Goal: Task Accomplishment & Management: Manage account settings

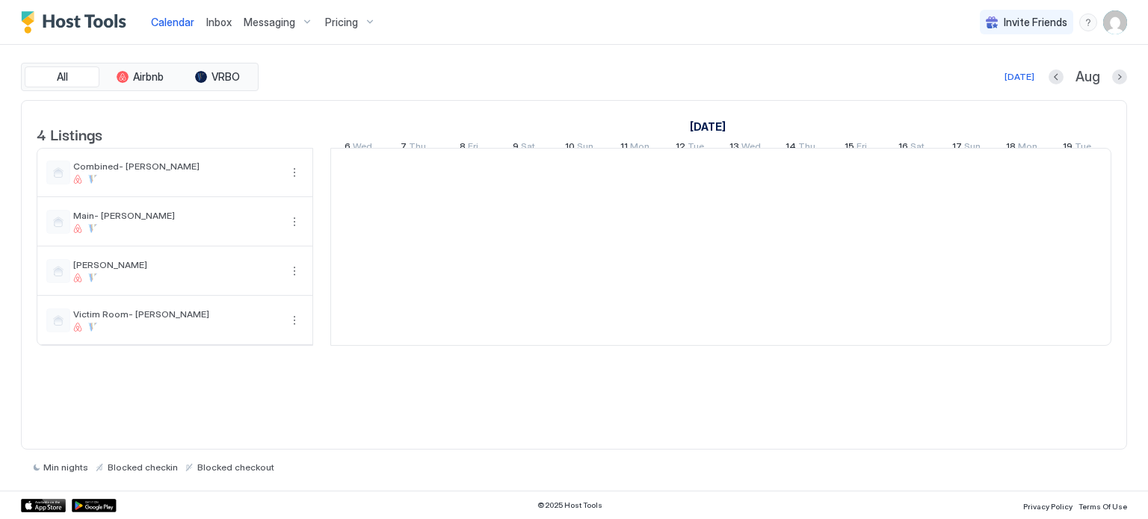
scroll to position [0, 830]
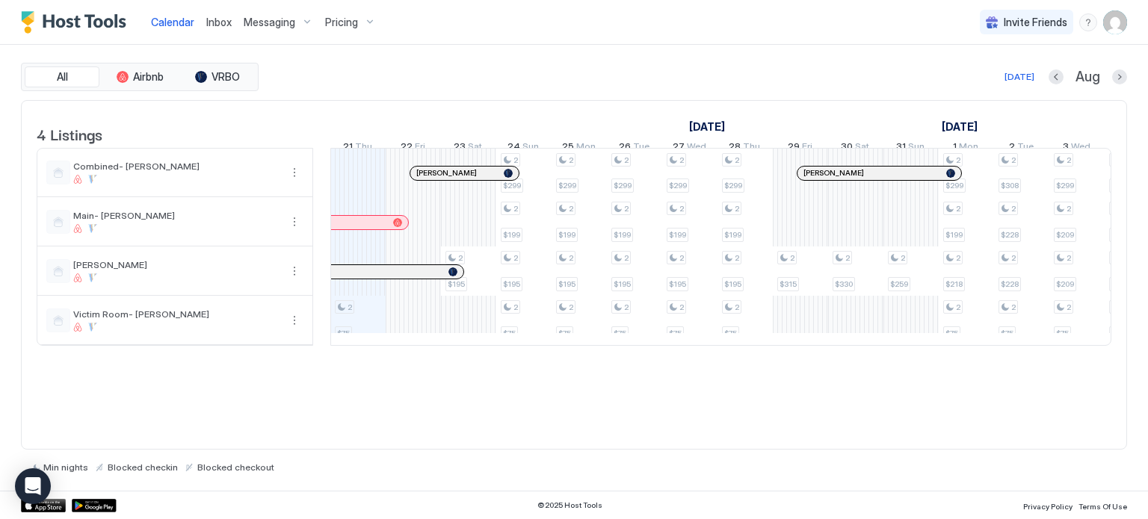
click at [329, 6] on button "Pricing" at bounding box center [350, 22] width 63 height 44
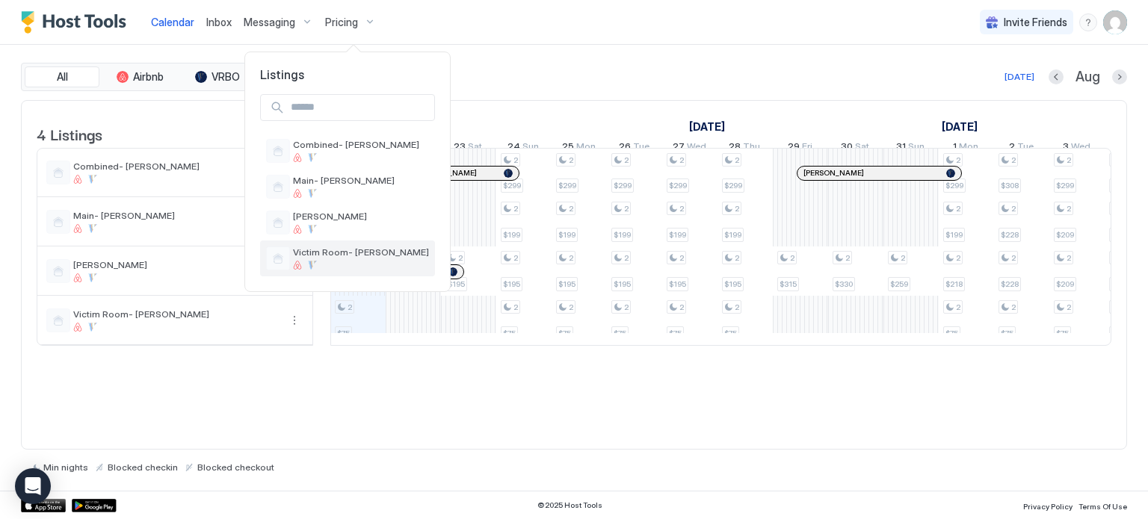
click at [314, 244] on div "Victim Room- [PERSON_NAME]" at bounding box center [347, 259] width 175 height 36
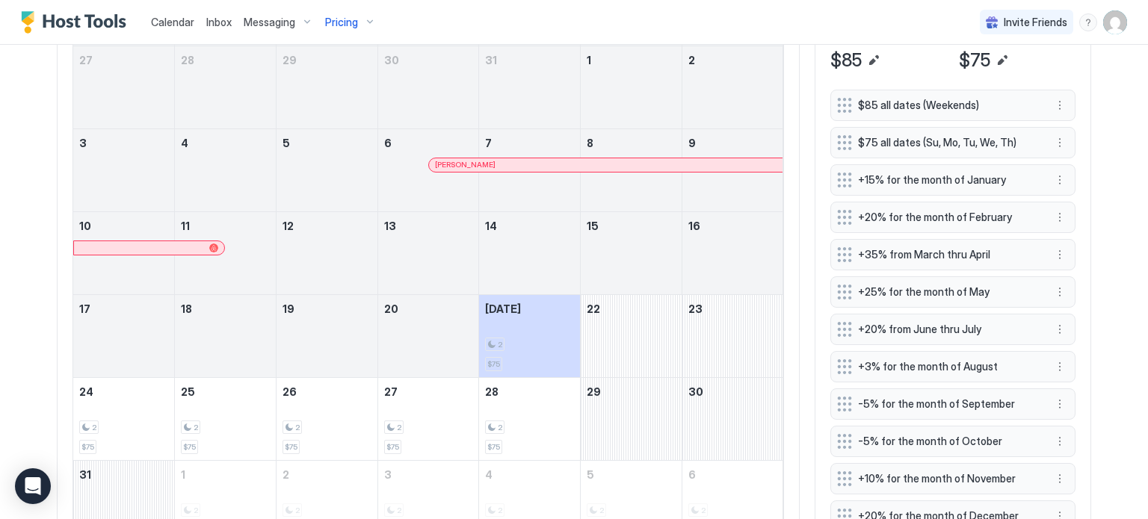
scroll to position [448, 0]
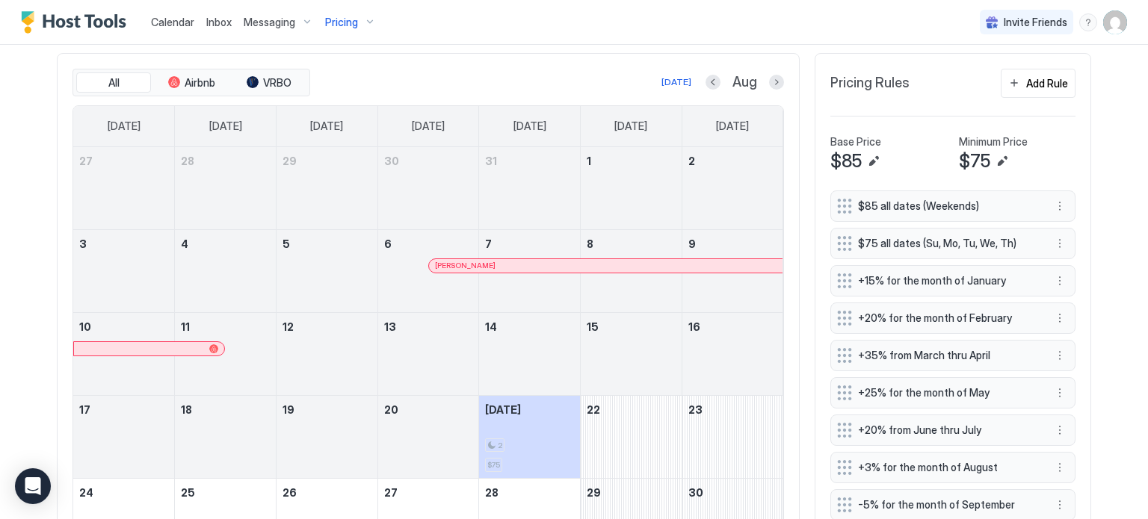
click at [997, 157] on button "Edit" at bounding box center [1002, 161] width 18 height 18
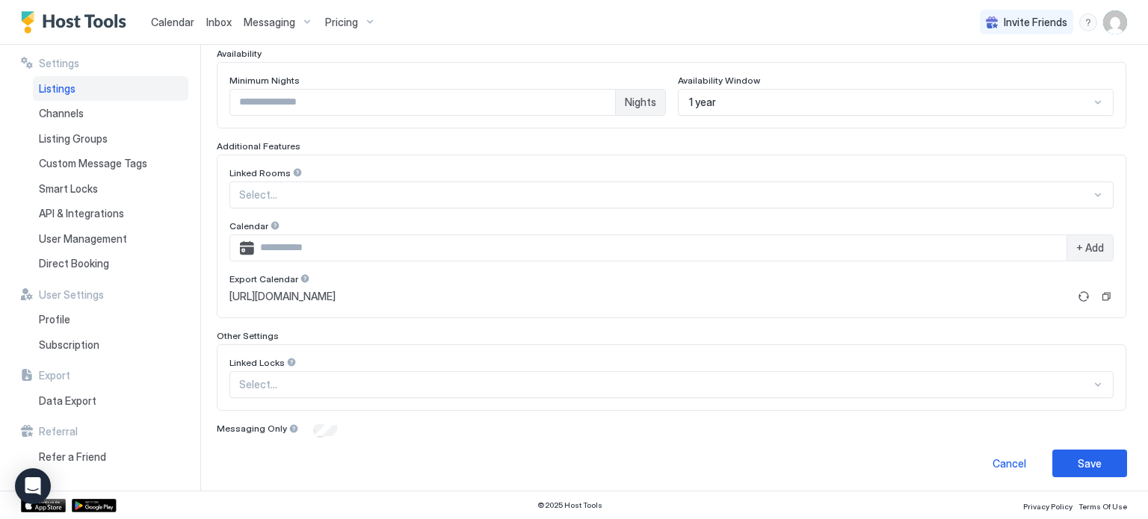
scroll to position [30, 0]
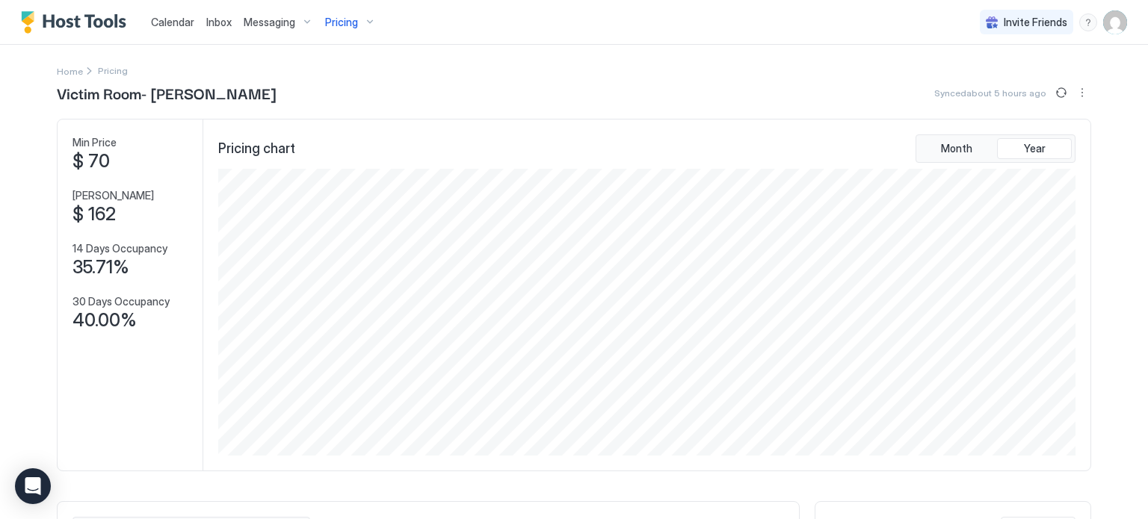
scroll to position [374, 0]
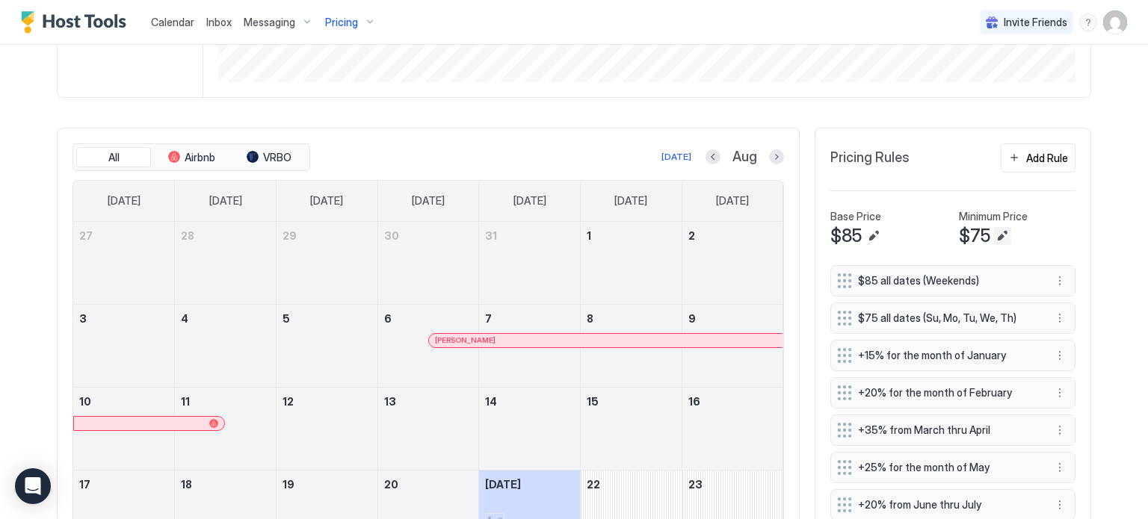
click at [997, 234] on button "Edit" at bounding box center [1002, 236] width 18 height 18
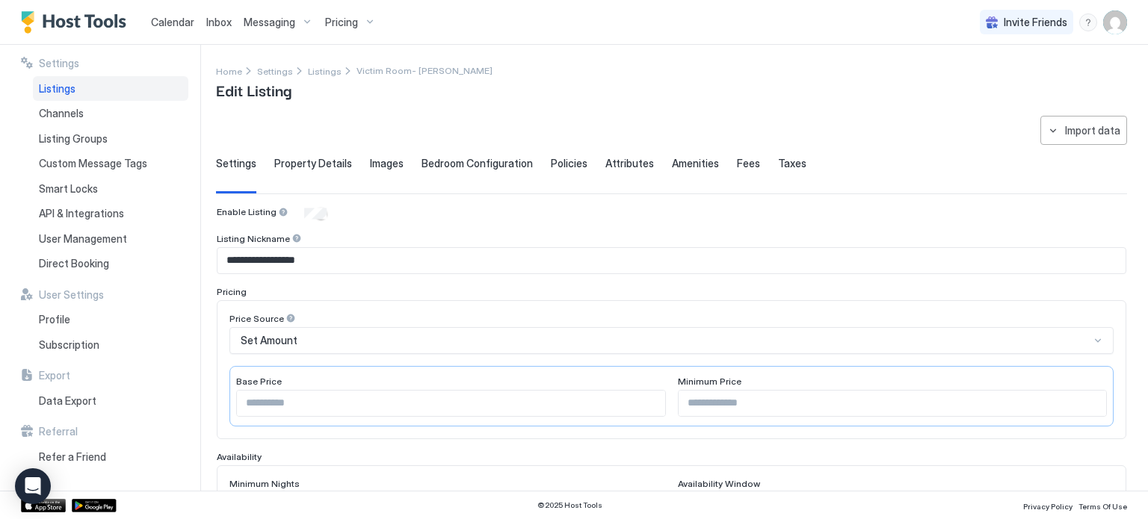
click at [310, 168] on span "Property Details" at bounding box center [313, 163] width 78 height 13
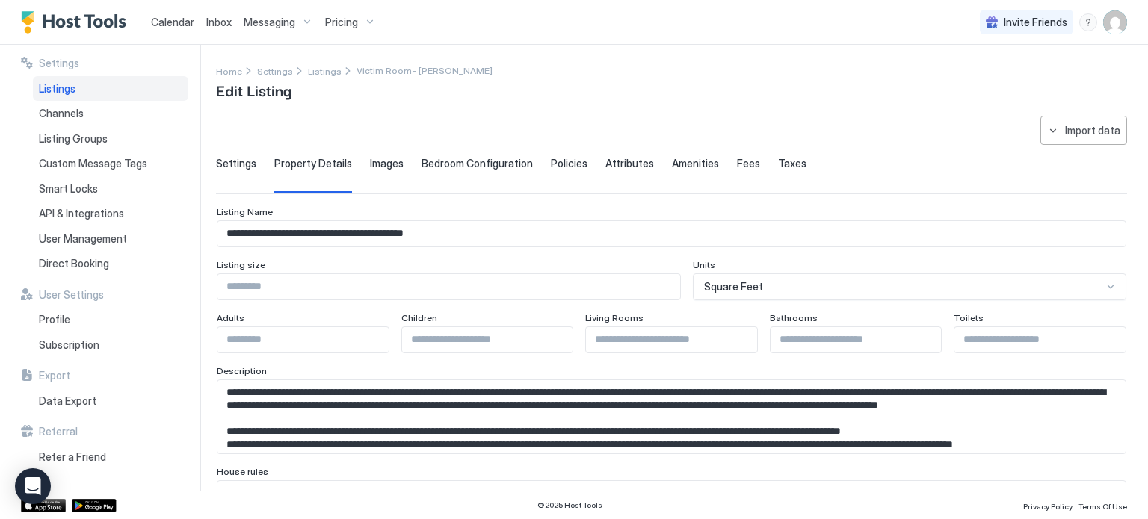
click at [383, 165] on span "Images" at bounding box center [387, 163] width 34 height 13
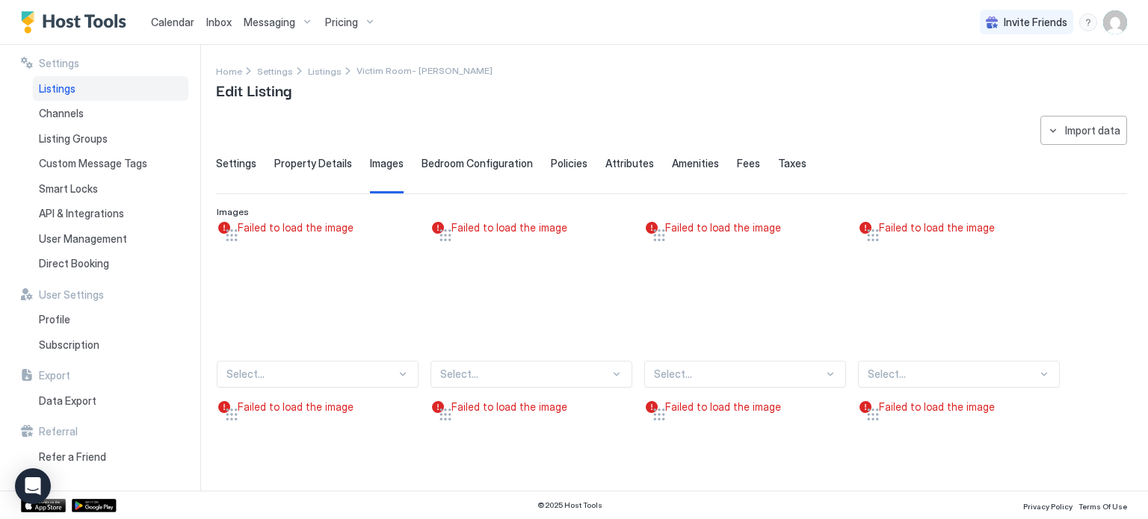
click at [451, 167] on span "Bedroom Configuration" at bounding box center [476, 163] width 111 height 13
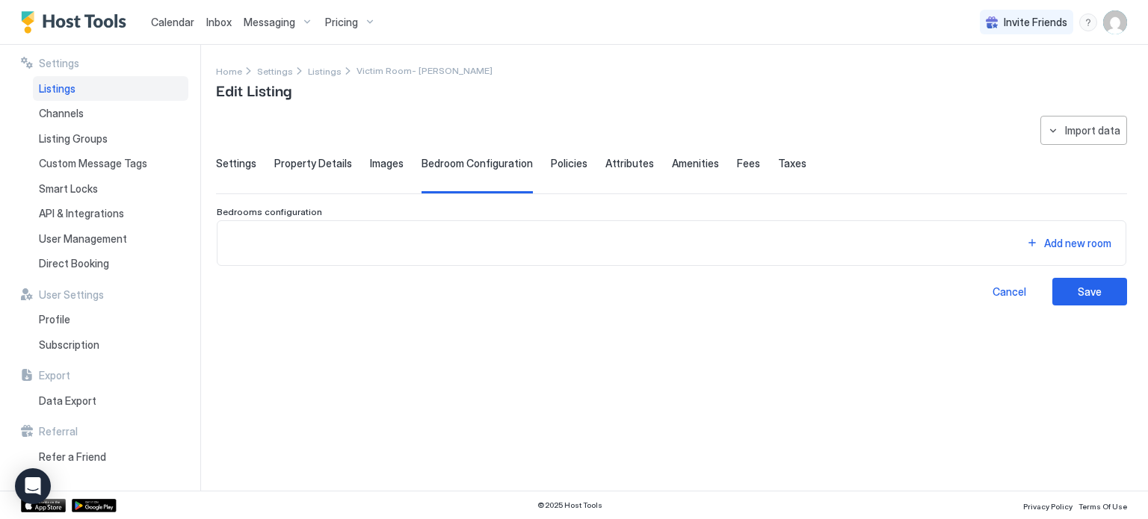
click at [563, 171] on div "Policies" at bounding box center [569, 175] width 37 height 37
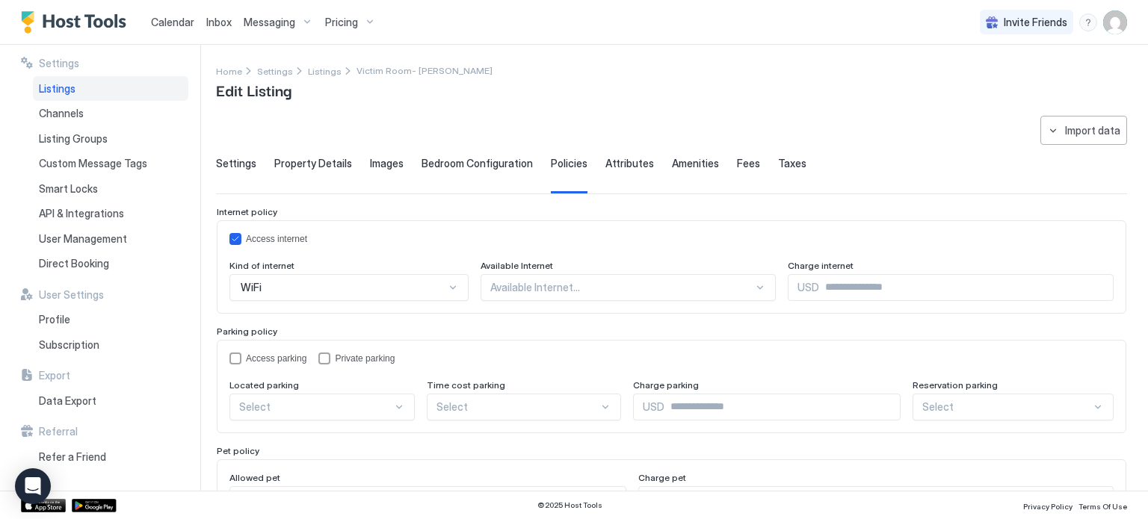
click at [648, 171] on div "Settings Property Details Images Bedroom Configuration Policies Attributes Amen…" at bounding box center [671, 175] width 911 height 37
click at [681, 171] on div "Amenities" at bounding box center [695, 175] width 47 height 37
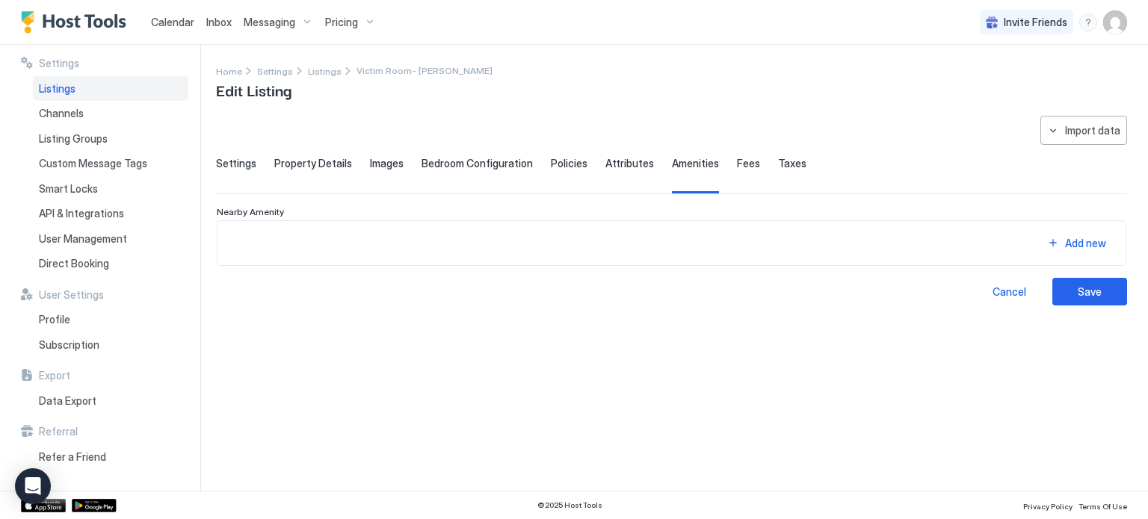
click at [737, 167] on span "Fees" at bounding box center [748, 163] width 23 height 13
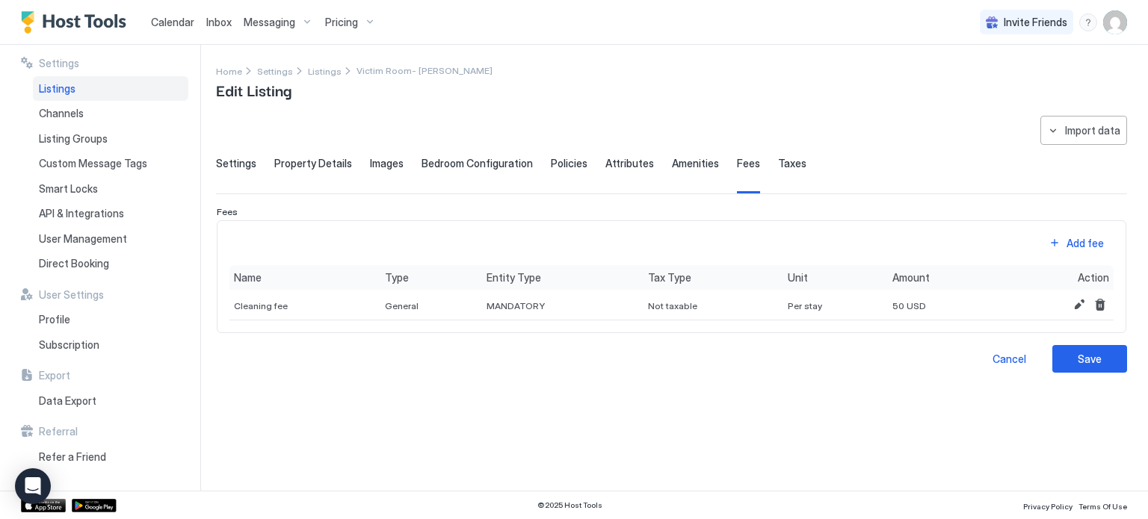
click at [244, 173] on div "Settings" at bounding box center [236, 175] width 40 height 37
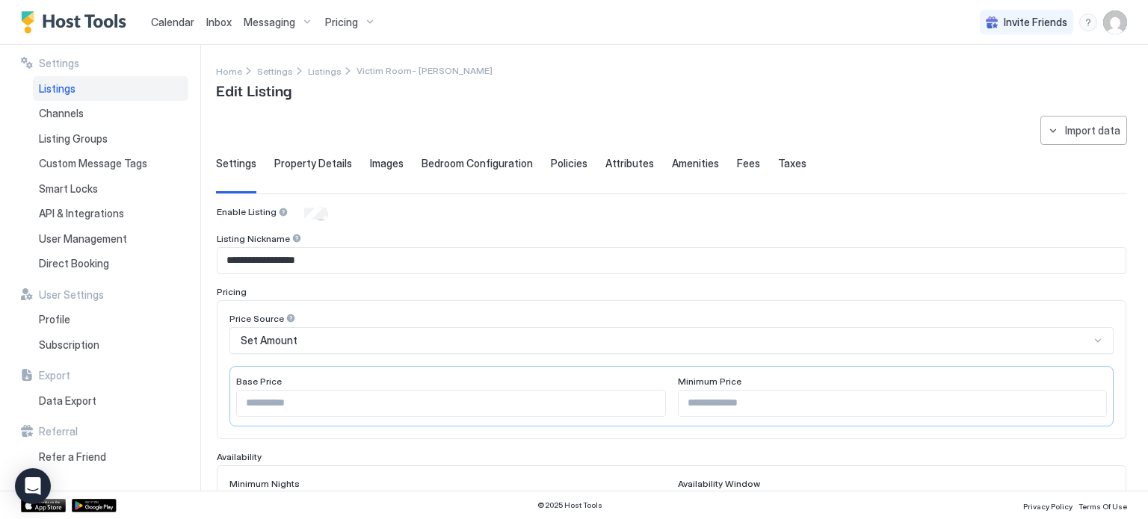
click at [341, 19] on span "Pricing" at bounding box center [341, 22] width 33 height 13
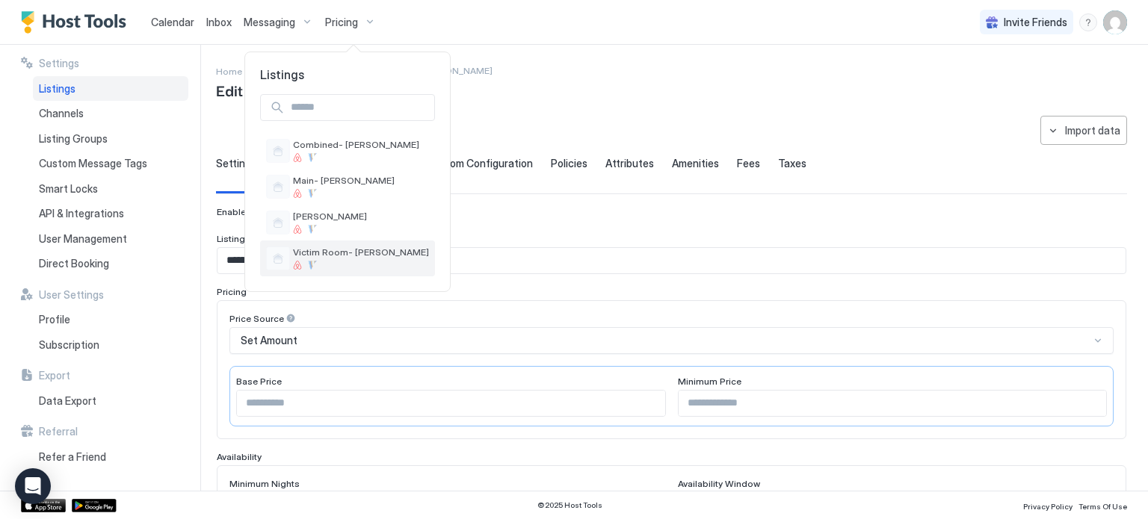
click at [308, 256] on span "Victim Room- [PERSON_NAME]" at bounding box center [361, 252] width 136 height 11
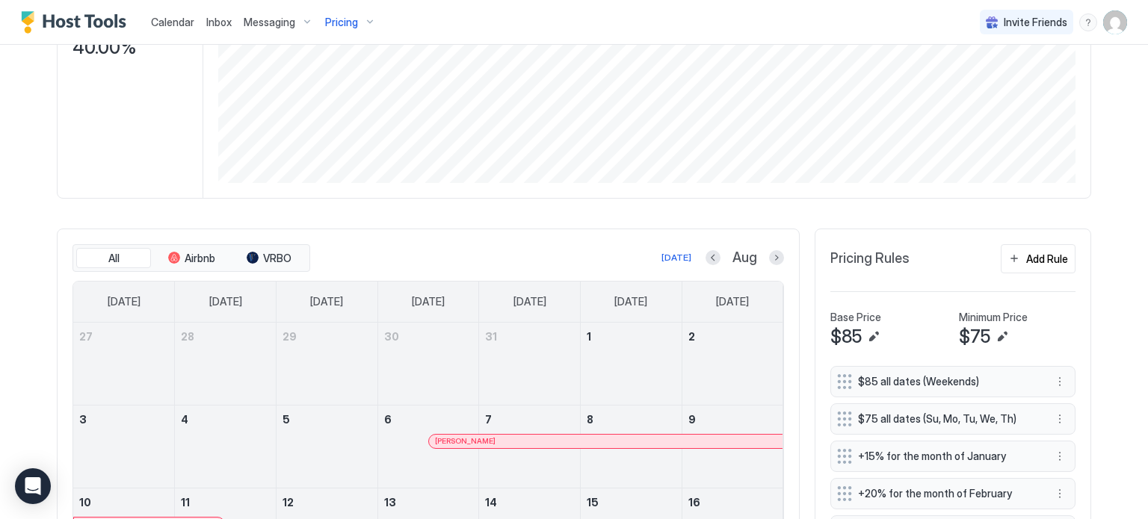
scroll to position [299, 0]
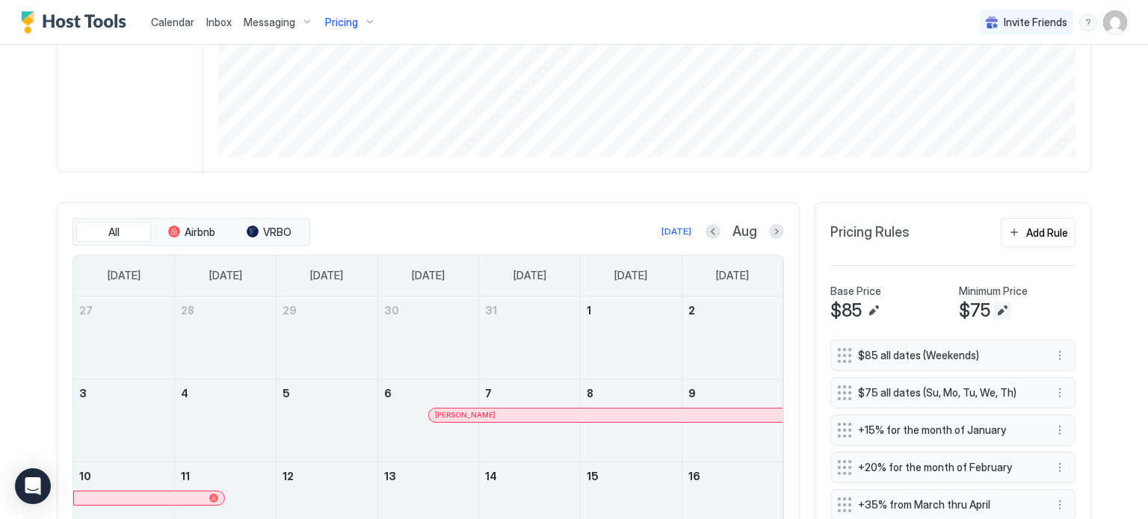
click at [994, 309] on button "Edit" at bounding box center [1002, 311] width 18 height 18
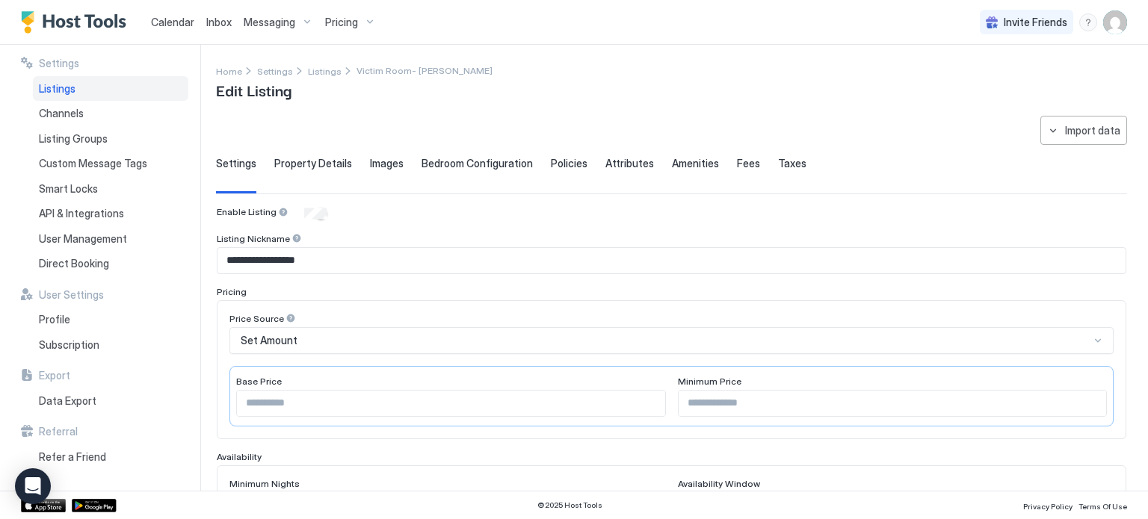
click at [295, 161] on span "Property Details" at bounding box center [313, 163] width 78 height 13
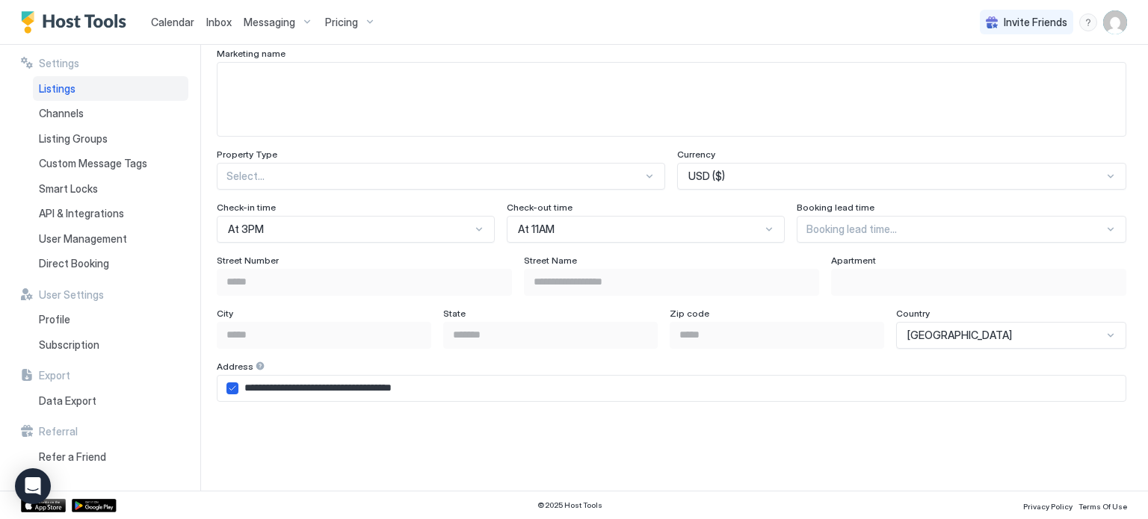
scroll to position [749, 0]
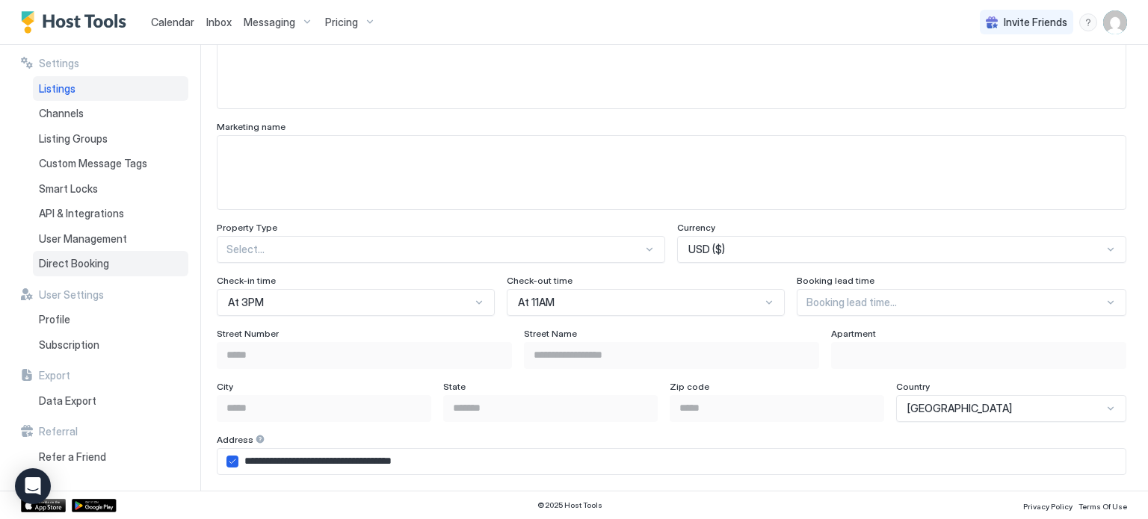
click at [66, 265] on span "Direct Booking" at bounding box center [74, 263] width 70 height 13
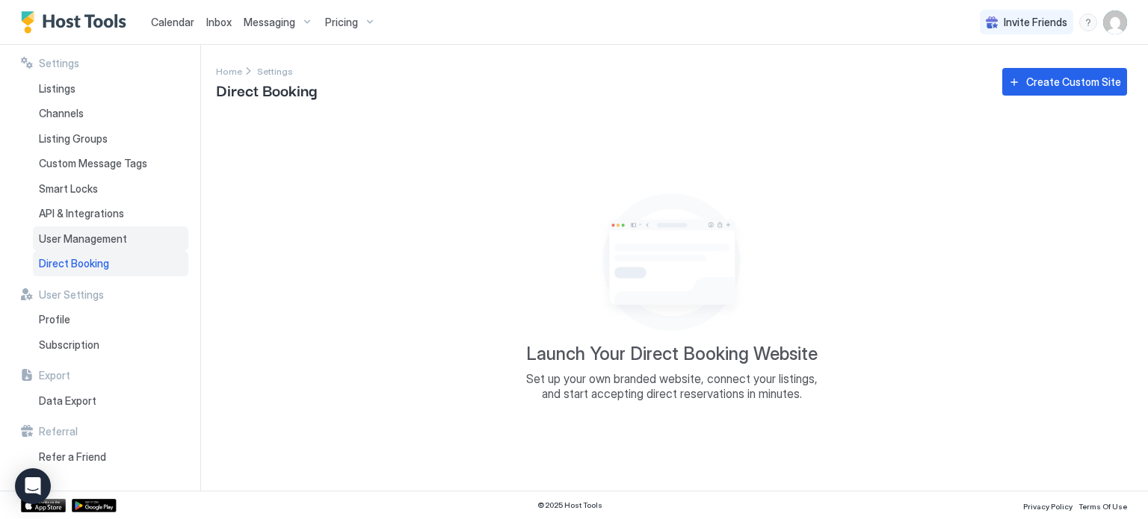
click at [114, 240] on span "User Management" at bounding box center [83, 238] width 88 height 13
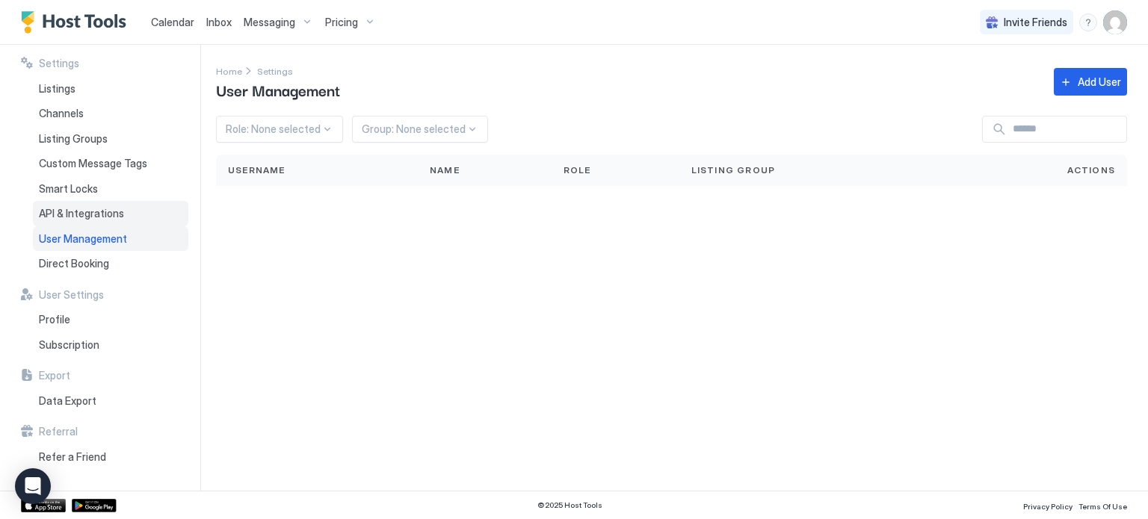
click at [96, 212] on span "API & Integrations" at bounding box center [81, 213] width 85 height 13
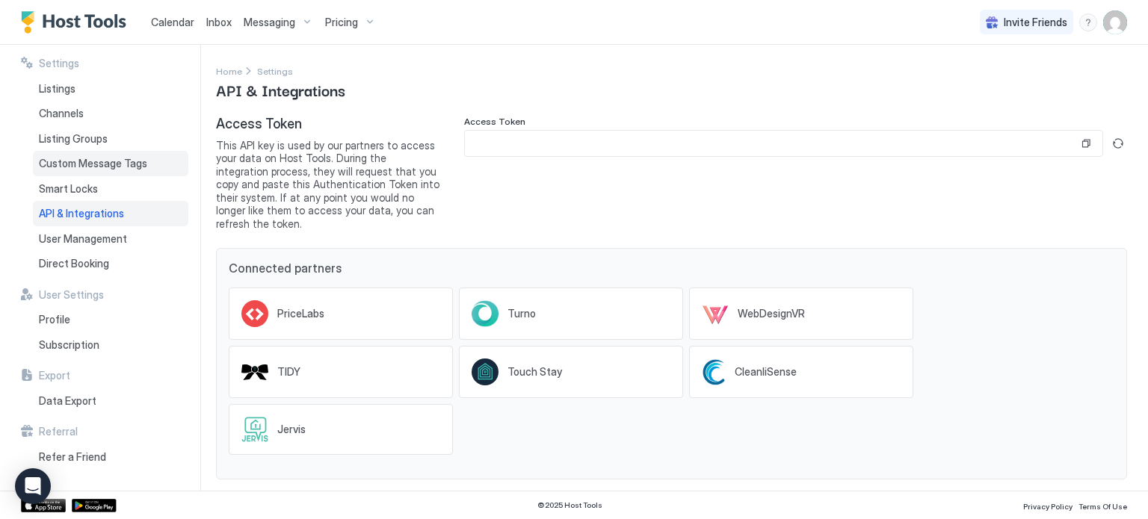
click at [91, 175] on div "Custom Message Tags" at bounding box center [110, 163] width 155 height 25
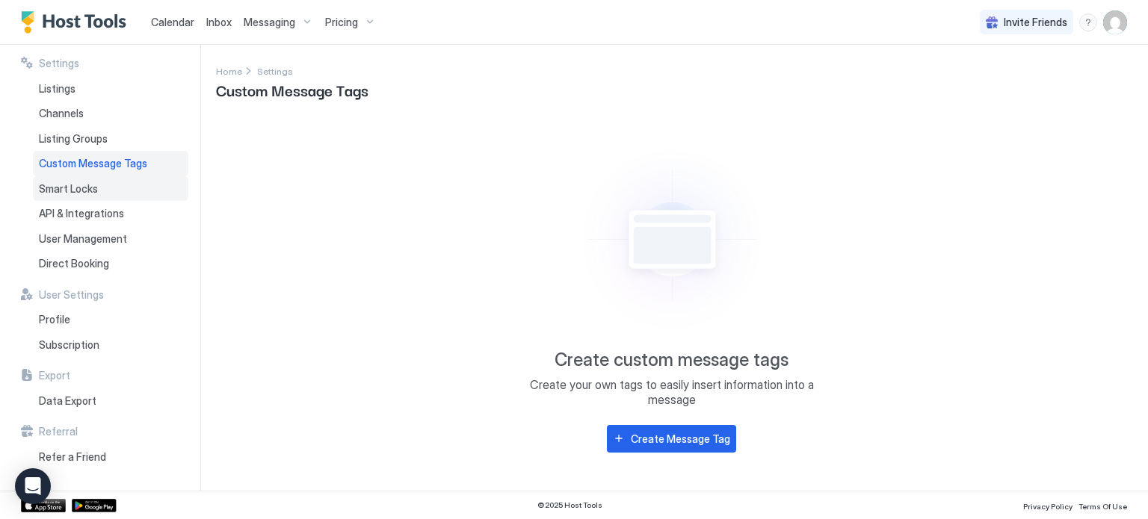
click at [92, 191] on span "Smart Locks" at bounding box center [68, 188] width 59 height 13
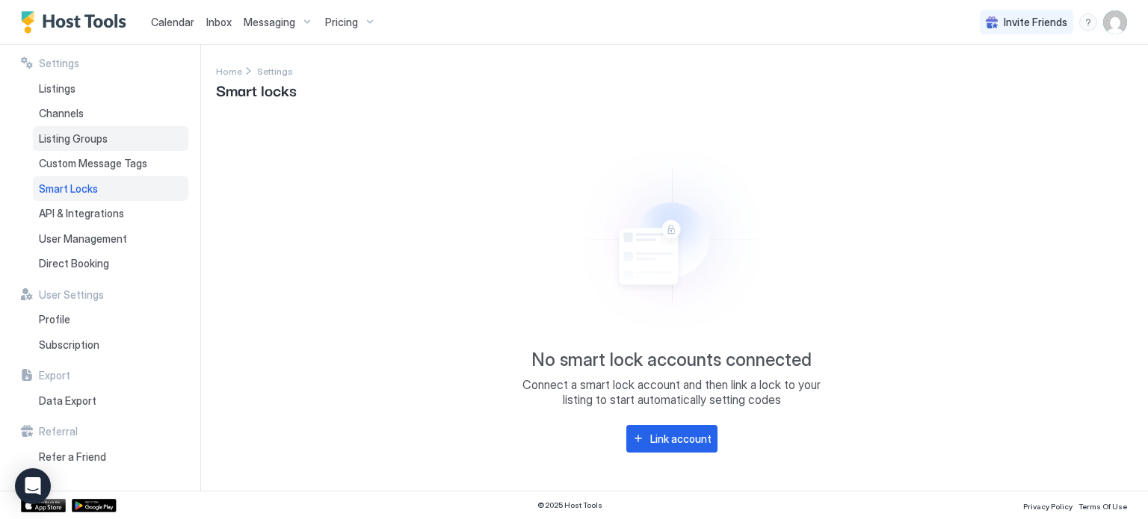
click at [79, 143] on span "Listing Groups" at bounding box center [73, 138] width 69 height 13
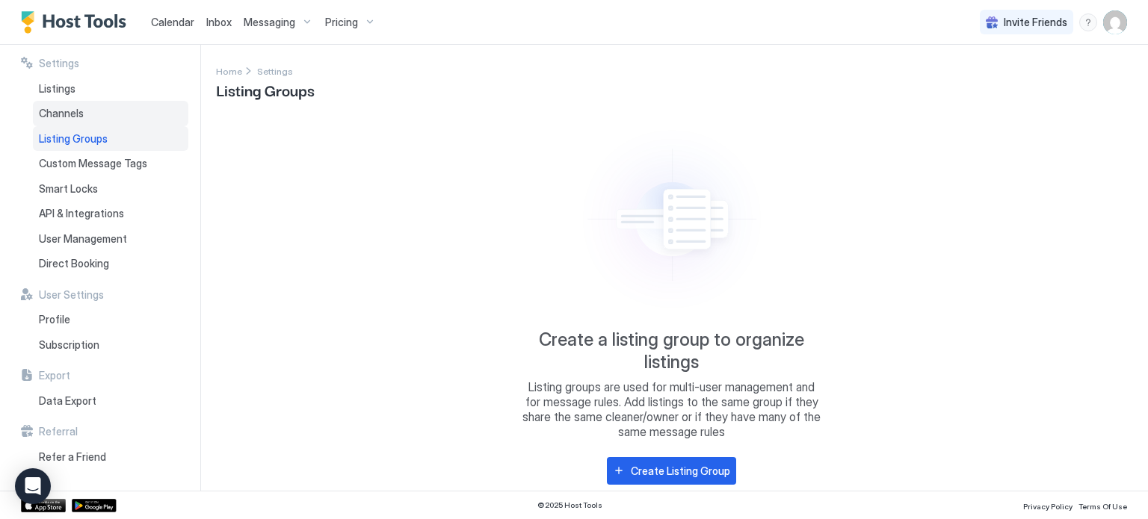
click at [74, 108] on span "Channels" at bounding box center [61, 113] width 45 height 13
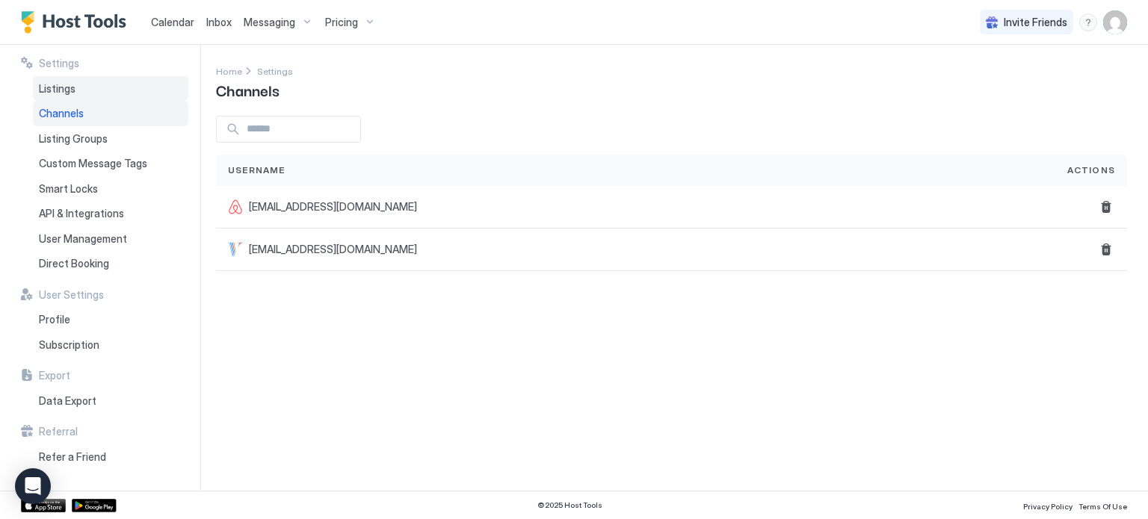
click at [83, 93] on div "Listings" at bounding box center [110, 88] width 155 height 25
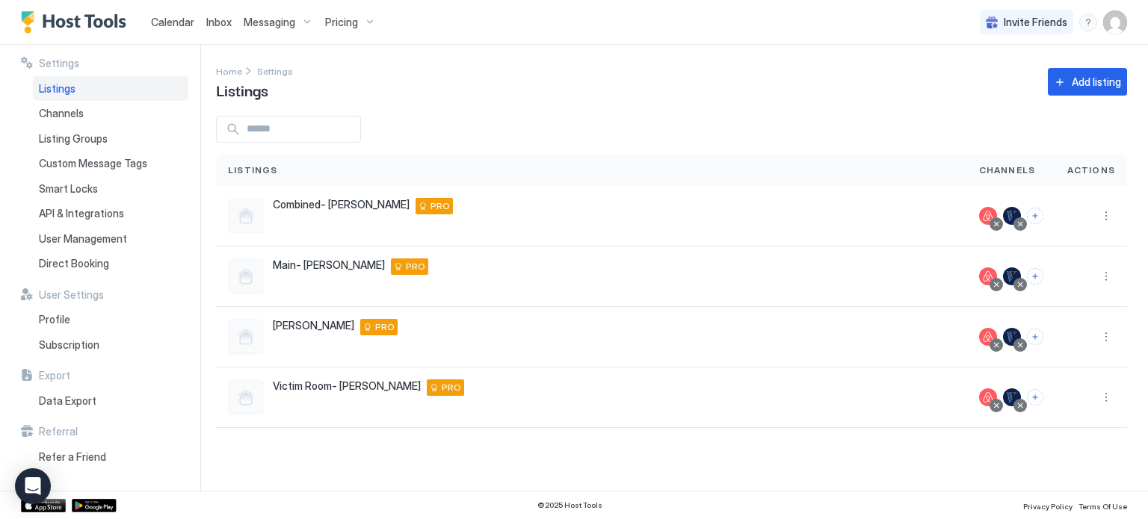
click at [356, 27] on div "Pricing" at bounding box center [350, 22] width 63 height 25
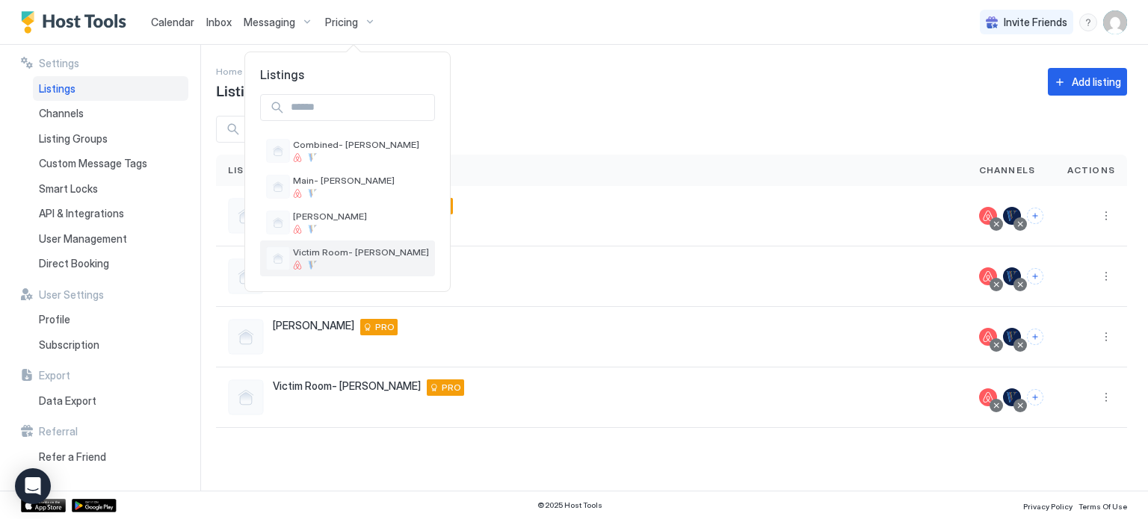
click at [315, 243] on div "Victim Room- [PERSON_NAME]" at bounding box center [347, 259] width 175 height 36
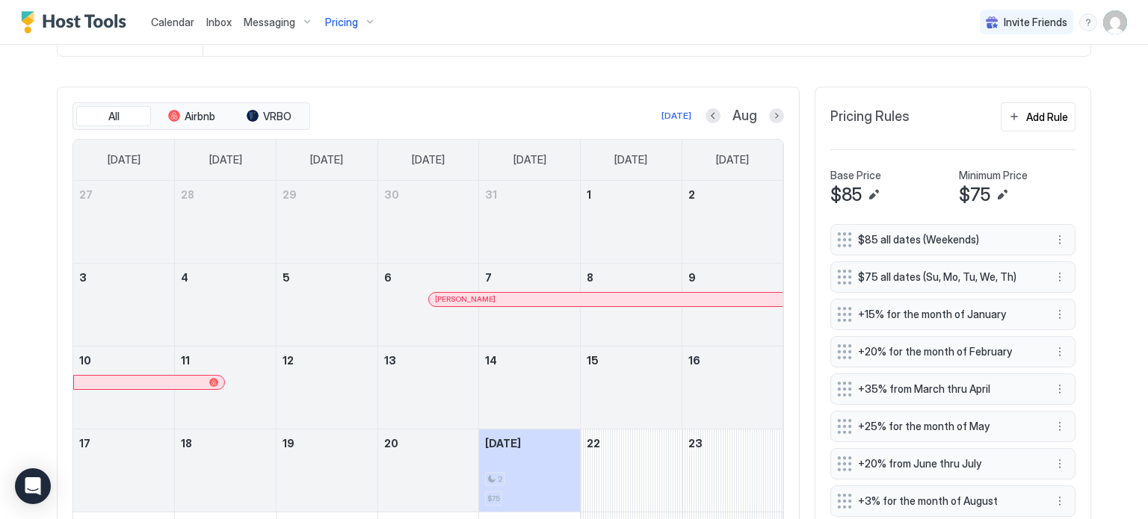
scroll to position [523, 0]
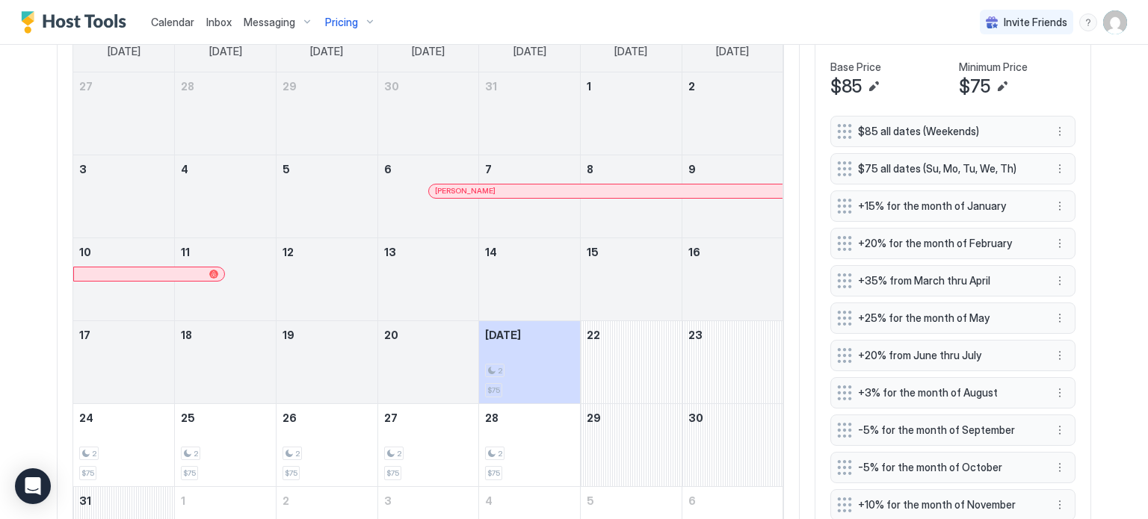
click at [873, 83] on button "Edit" at bounding box center [873, 87] width 18 height 18
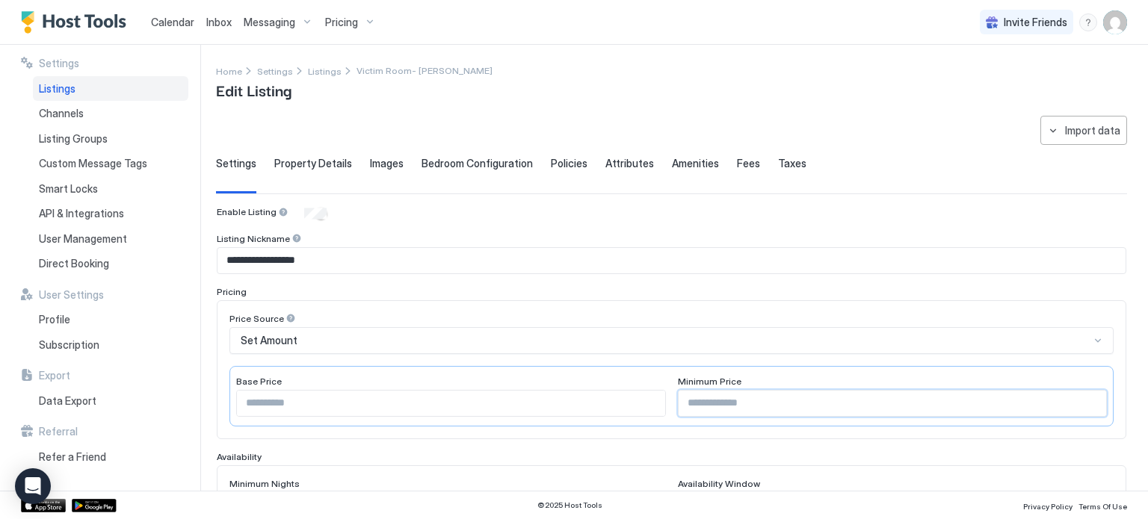
drag, startPoint x: 706, startPoint y: 397, endPoint x: 638, endPoint y: 403, distance: 68.3
click at [638, 403] on div "Base Price ** Minimum Price **" at bounding box center [671, 396] width 884 height 61
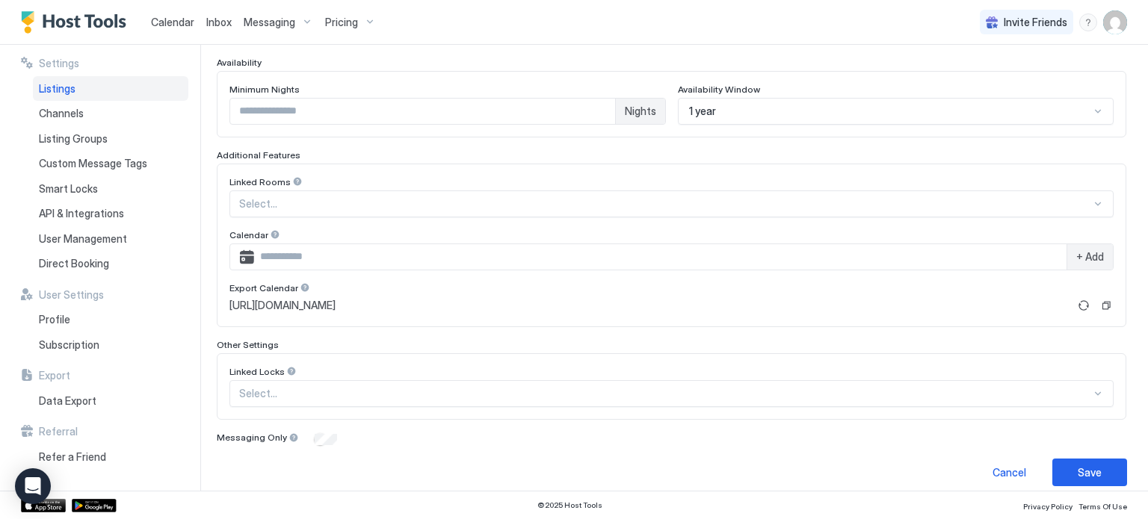
scroll to position [403, 0]
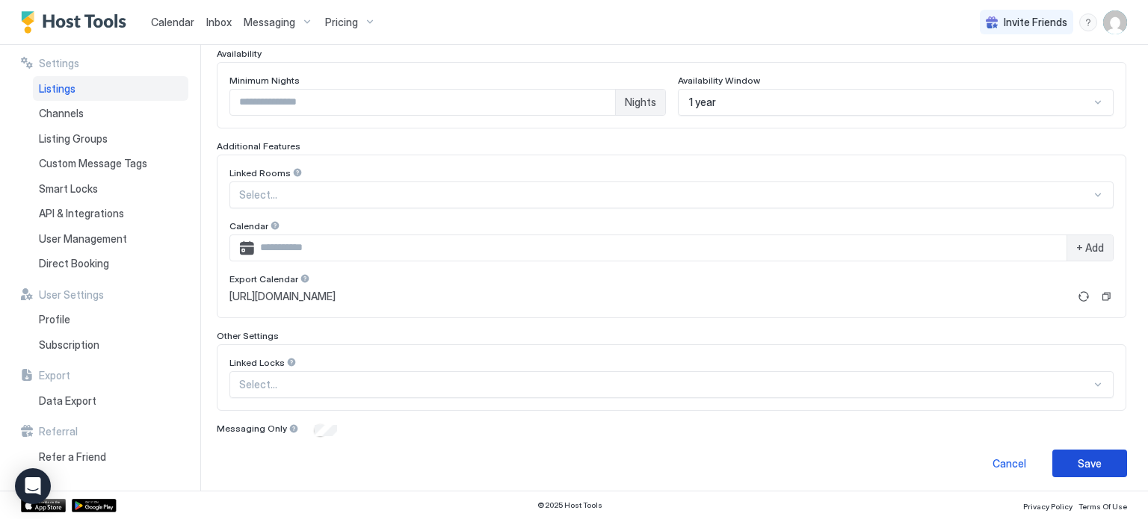
type input "**"
click at [1057, 457] on button "Save" at bounding box center [1089, 464] width 75 height 28
